Goal: Information Seeking & Learning: Learn about a topic

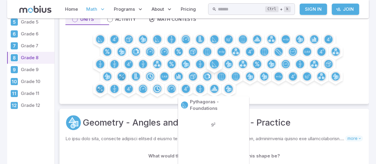
scroll to position [87, 0]
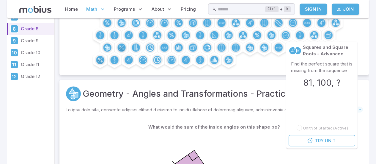
click at [333, 15] on circle at bounding box center [328, 10] width 9 height 9
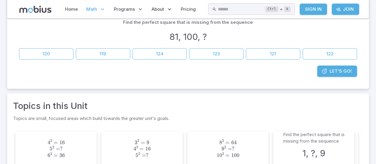
scroll to position [80, 0]
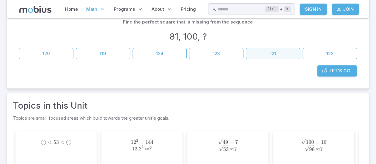
click at [275, 59] on button "121" at bounding box center [273, 53] width 54 height 11
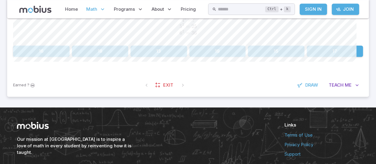
scroll to position [180, 0]
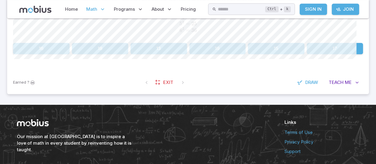
click at [51, 54] on button "16" at bounding box center [41, 48] width 57 height 11
click at [330, 54] on button "121" at bounding box center [335, 48] width 57 height 11
click at [288, 54] on button "9" at bounding box center [276, 48] width 57 height 11
click at [339, 54] on button "25" at bounding box center [335, 48] width 57 height 11
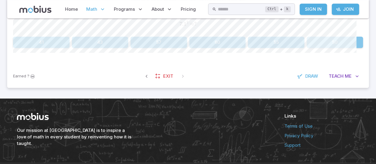
click at [337, 48] on button "50" at bounding box center [335, 42] width 57 height 11
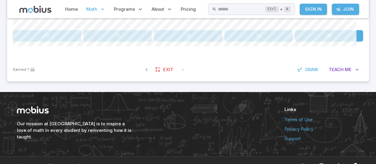
drag, startPoint x: 114, startPoint y: 42, endPoint x: 158, endPoint y: 44, distance: 44.4
click at [158, 4] on p "Find the closest perfect square below the given number" at bounding box center [188, 0] width 126 height 7
drag, startPoint x: 121, startPoint y: 78, endPoint x: 123, endPoint y: 83, distance: 5.9
click at [123, 41] on div "Find the closest perfect square below the given number ◯ < 20 \bigcirc < 20 ◯ <…" at bounding box center [188, 18] width 350 height 46
click at [123, 41] on button "16" at bounding box center [118, 35] width 68 height 11
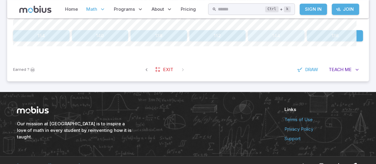
click at [276, 41] on button "144" at bounding box center [276, 35] width 57 height 11
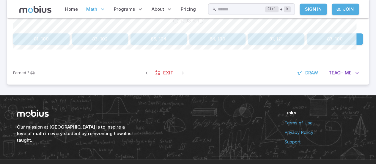
scroll to position [177, 0]
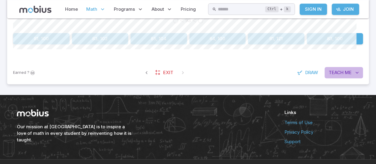
click at [336, 78] on button "Teach Me" at bounding box center [344, 72] width 38 height 11
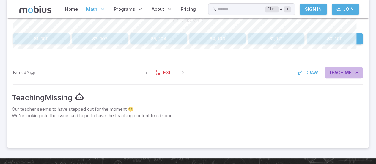
click at [331, 76] on span "Teach" at bounding box center [336, 72] width 15 height 7
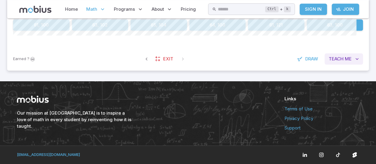
scroll to position [261, 0]
click at [354, 56] on icon "button" at bounding box center [357, 59] width 6 height 6
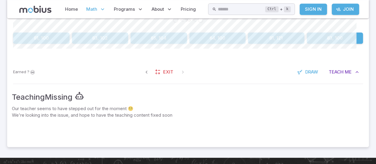
scroll to position [154, 0]
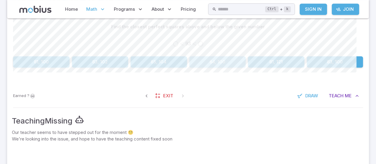
click at [215, 68] on button "64, 100" at bounding box center [218, 61] width 57 height 11
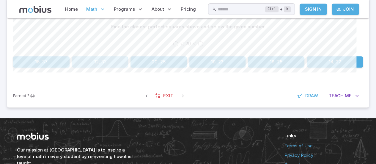
click at [98, 68] on button "12, 31" at bounding box center [100, 61] width 57 height 11
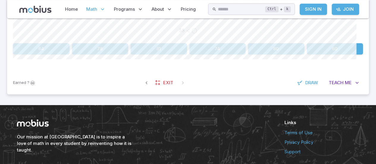
scroll to position [178, 0]
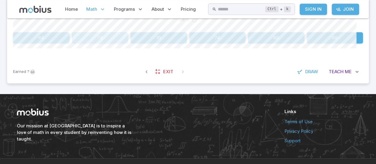
click at [114, 43] on button "78" at bounding box center [100, 37] width 57 height 11
click at [189, 43] on button "1" at bounding box center [188, 37] width 115 height 11
click at [203, 43] on button "98" at bounding box center [188, 37] width 68 height 11
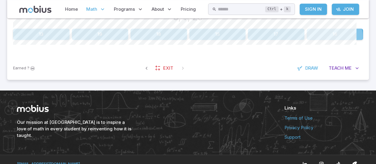
click at [323, 40] on button "16" at bounding box center [335, 34] width 57 height 11
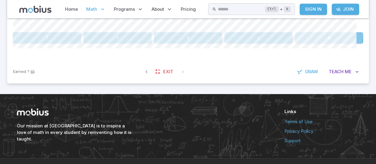
click at [309, 43] on button "4" at bounding box center [329, 37] width 68 height 11
click at [61, 43] on button "9" at bounding box center [47, 37] width 68 height 11
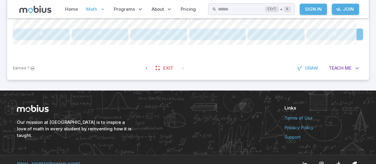
click at [343, 40] on button "9" at bounding box center [335, 34] width 57 height 11
click at [325, 40] on button "16" at bounding box center [335, 34] width 57 height 11
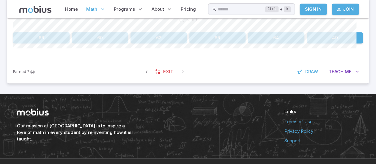
click at [337, 43] on button "49" at bounding box center [335, 37] width 57 height 11
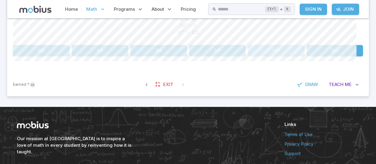
click at [263, 56] on button "100" at bounding box center [276, 50] width 57 height 11
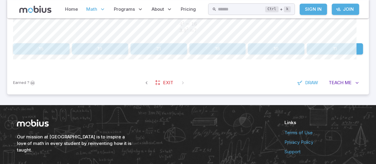
scroll to position [144, 0]
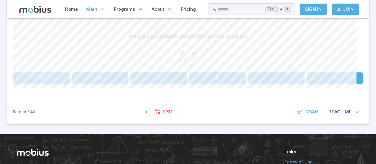
click at [278, 84] on button "10" at bounding box center [276, 77] width 57 height 11
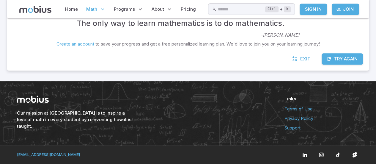
scroll to position [189, 0]
drag, startPoint x: 278, startPoint y: 128, endPoint x: 276, endPoint y: 112, distance: 15.7
click at [292, 62] on icon at bounding box center [295, 59] width 6 height 6
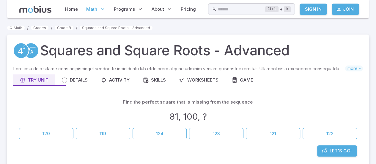
scroll to position [1, 0]
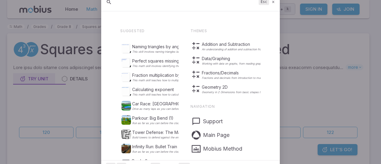
click at [273, 2] on icon at bounding box center [273, 2] width 4 height 4
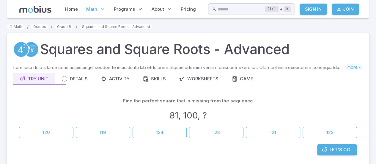
click at [51, 7] on icon at bounding box center [35, 9] width 32 height 7
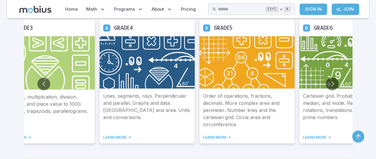
scroll to position [454, 0]
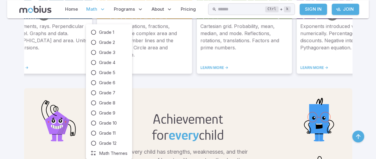
click at [97, 12] on span "Math" at bounding box center [91, 9] width 11 height 7
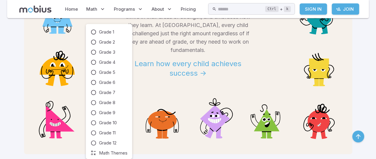
scroll to position [26, 0]
click at [117, 145] on span "Grade 12" at bounding box center [108, 143] width 18 height 7
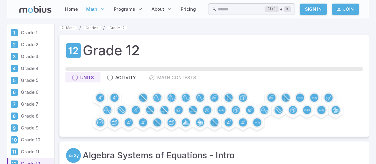
click at [36, 119] on p "Grade 8" at bounding box center [36, 116] width 31 height 7
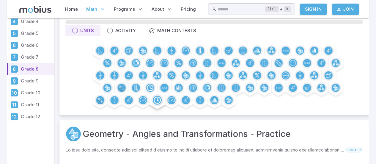
scroll to position [81, 0]
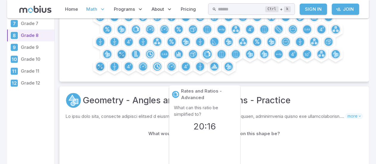
click at [211, 57] on icon at bounding box center [208, 54] width 3 height 6
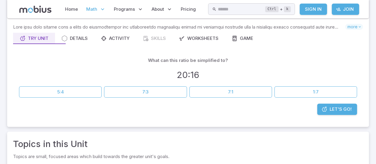
scroll to position [71, 0]
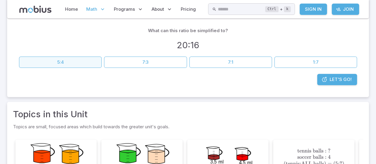
click at [77, 68] on button "5:4" at bounding box center [60, 62] width 83 height 11
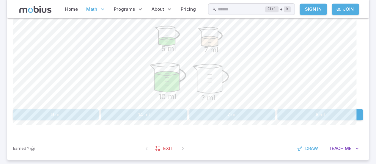
scroll to position [222, 0]
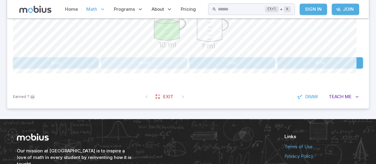
click at [177, 68] on button "14 ml" at bounding box center [144, 62] width 86 height 11
click at [327, 68] on button "28 ml" at bounding box center [321, 62] width 86 height 11
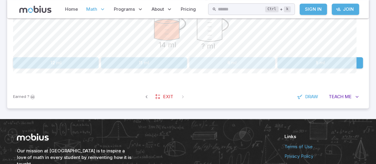
click at [253, 68] on button "6 ml" at bounding box center [233, 62] width 86 height 11
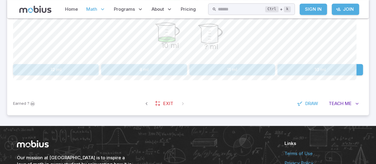
scroll to position [211, 0]
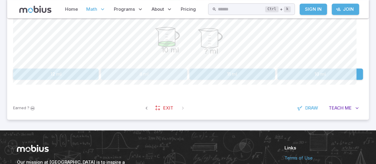
click at [159, 80] on button "8 ml" at bounding box center [144, 73] width 86 height 11
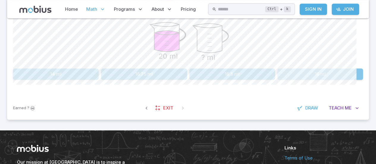
click at [339, 80] on button "16 ml" at bounding box center [321, 73] width 86 height 11
click at [88, 80] on button "3.75 ml" at bounding box center [56, 73] width 86 height 11
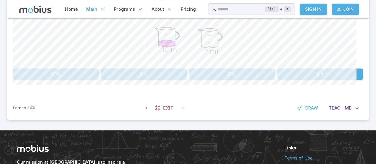
click at [280, 80] on button "12 ml" at bounding box center [321, 73] width 86 height 11
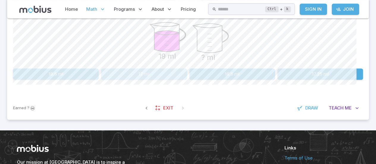
click at [168, 80] on button "17 ml" at bounding box center [144, 73] width 86 height 11
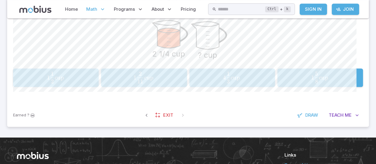
click at [43, 11] on icon at bounding box center [35, 9] width 32 height 7
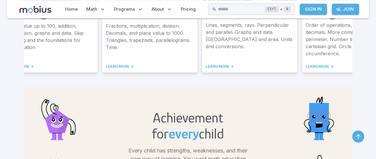
scroll to position [458, 0]
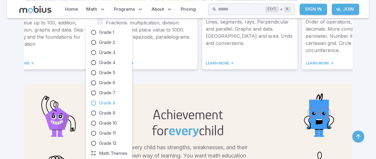
click at [115, 107] on span "Grade 8" at bounding box center [107, 103] width 16 height 7
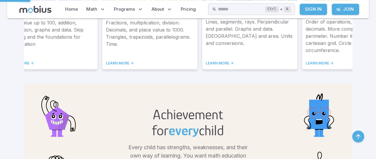
click at [115, 109] on span "Grade 8" at bounding box center [107, 106] width 16 height 7
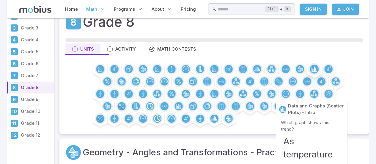
click at [318, 73] on circle at bounding box center [314, 69] width 9 height 9
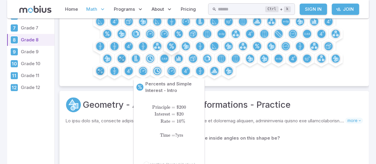
scroll to position [77, 0]
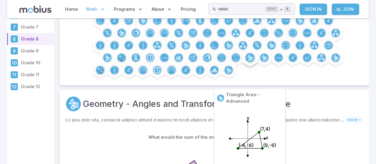
click at [253, 60] on icon at bounding box center [251, 58] width 3 height 3
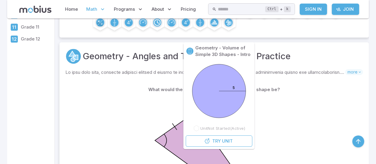
scroll to position [124, 0]
click at [220, 50] on p "Geometry - Volume of Simple 3D Shapes - Intro" at bounding box center [223, 50] width 57 height 13
click at [226, 15] on circle at bounding box center [221, 10] width 9 height 9
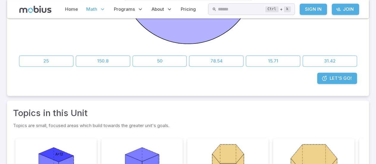
scroll to position [139, 0]
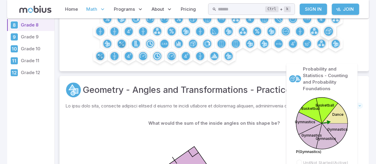
scroll to position [92, 0]
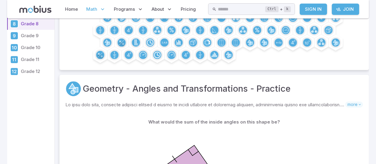
click at [48, 75] on p "Grade 12" at bounding box center [36, 71] width 31 height 7
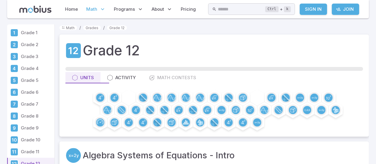
scroll to position [4, 0]
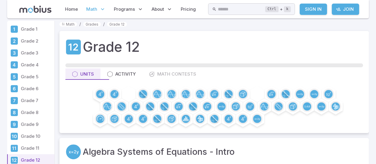
click at [42, 68] on link "Grade 4" at bounding box center [30, 65] width 47 height 12
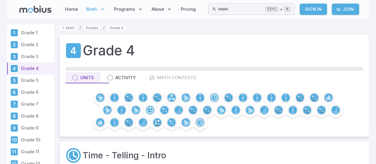
click at [40, 119] on p "Grade 8" at bounding box center [36, 116] width 31 height 7
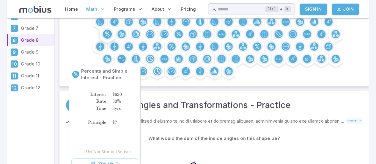
scroll to position [76, 0]
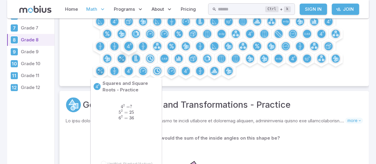
click at [133, 51] on circle at bounding box center [128, 46] width 9 height 9
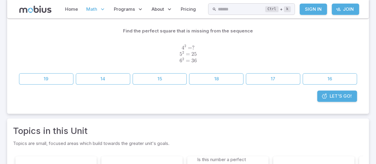
scroll to position [71, 0]
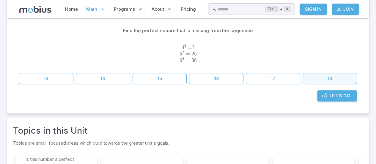
click at [322, 84] on button "16" at bounding box center [330, 78] width 54 height 11
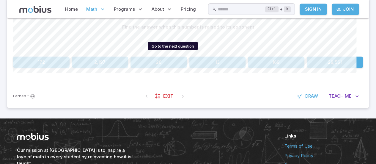
scroll to position [155, 0]
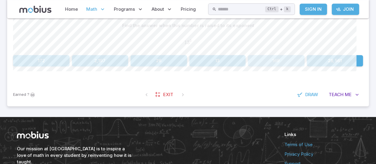
click at [250, 66] on button "169" at bounding box center [276, 60] width 57 height 11
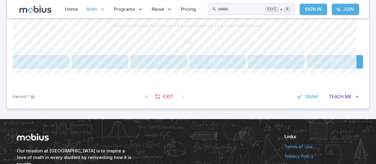
click at [200, 29] on p "How can this perfect square be represented as a squared integer?" at bounding box center [188, 25] width 150 height 7
click at [279, 68] on button "1 0 2 10^2 1 0 2" at bounding box center [276, 61] width 57 height 13
click at [62, 68] on button "1 2 2 12^2 1 2 2" at bounding box center [41, 61] width 57 height 13
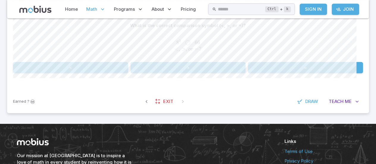
click at [68, 73] on button "<" at bounding box center [70, 67] width 115 height 11
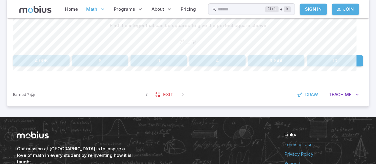
click at [94, 66] on button "8" at bounding box center [100, 60] width 57 height 11
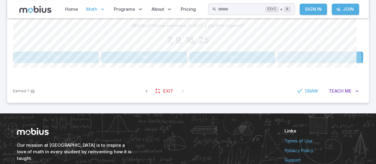
click at [294, 63] on button "7" at bounding box center [321, 56] width 86 height 11
click at [149, 63] on button "Not a Perfect Square" at bounding box center [100, 56] width 174 height 11
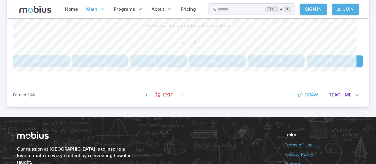
click at [56, 67] on button "m = 3" at bounding box center [41, 60] width 57 height 11
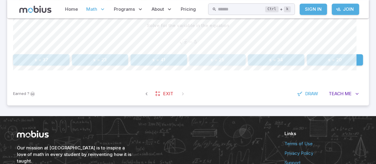
click at [198, 65] on button "x = 25" at bounding box center [218, 59] width 57 height 11
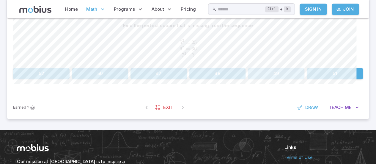
click at [278, 79] on button "49" at bounding box center [276, 73] width 57 height 11
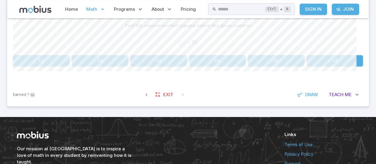
click at [167, 66] on button "64" at bounding box center [159, 60] width 57 height 11
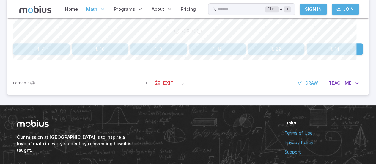
click at [164, 55] on button "1, 9" at bounding box center [159, 48] width 57 height 11
click at [165, 55] on button "64" at bounding box center [159, 48] width 57 height 11
click at [161, 17] on p "Find the closest perfect squares above and below the given number" at bounding box center [188, 14] width 154 height 7
click at [111, 55] on button "16, 36" at bounding box center [100, 48] width 57 height 11
click at [246, 55] on button "36" at bounding box center [259, 48] width 68 height 11
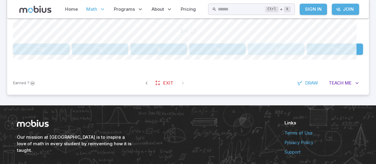
click at [284, 55] on button "4" at bounding box center [276, 48] width 57 height 11
click at [325, 55] on button "1, 9" at bounding box center [335, 48] width 57 height 11
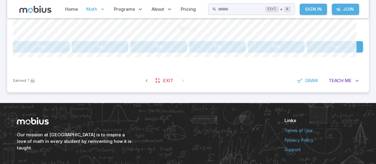
scroll to position [168, 0]
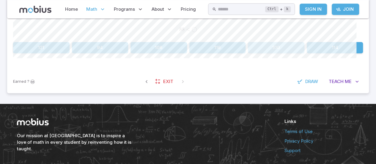
click at [281, 53] on button "100" at bounding box center [276, 47] width 57 height 11
